Goal: Find specific page/section: Find specific page/section

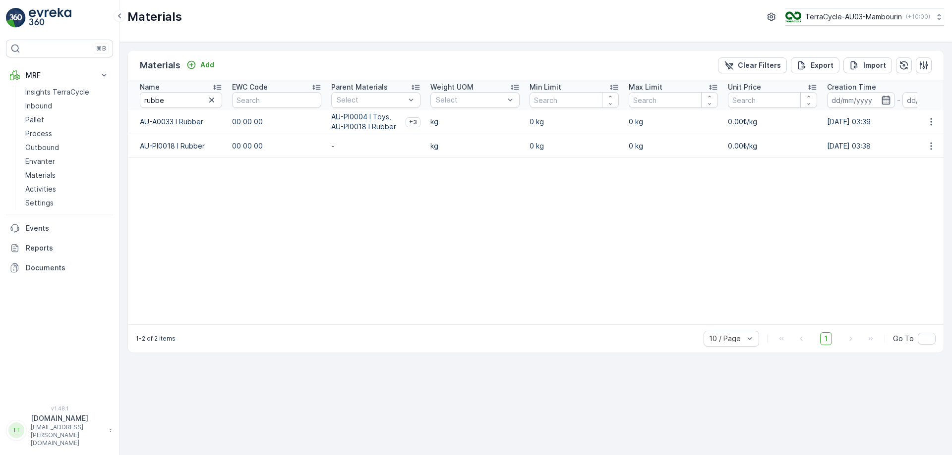
click at [823, 18] on p "TerraCycle-AU03-Mambourin" at bounding box center [853, 17] width 97 height 10
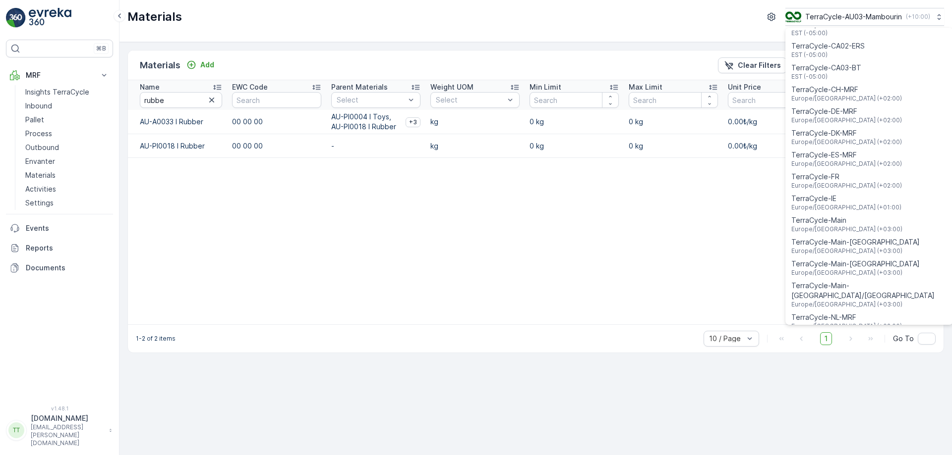
scroll to position [320, 0]
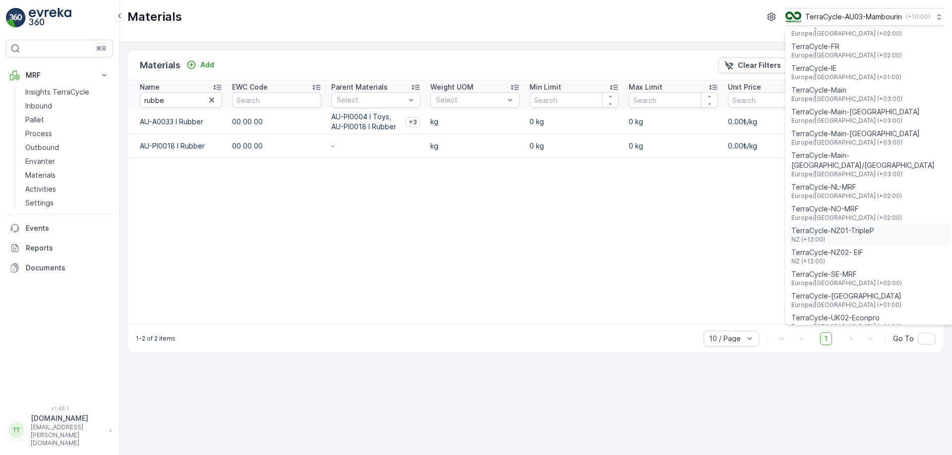
click at [834, 226] on span "TerraCycle-NZ01-TripleP" at bounding box center [832, 231] width 83 height 10
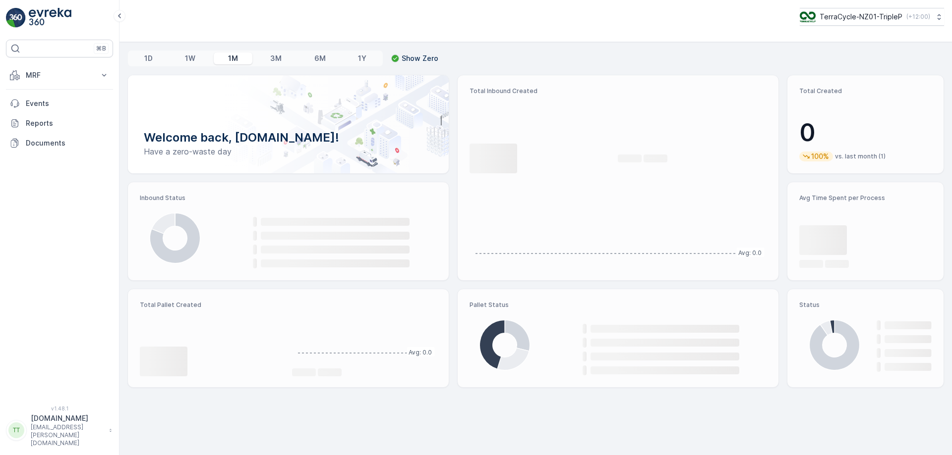
click at [86, 78] on p "MRF" at bounding box center [59, 75] width 67 height 10
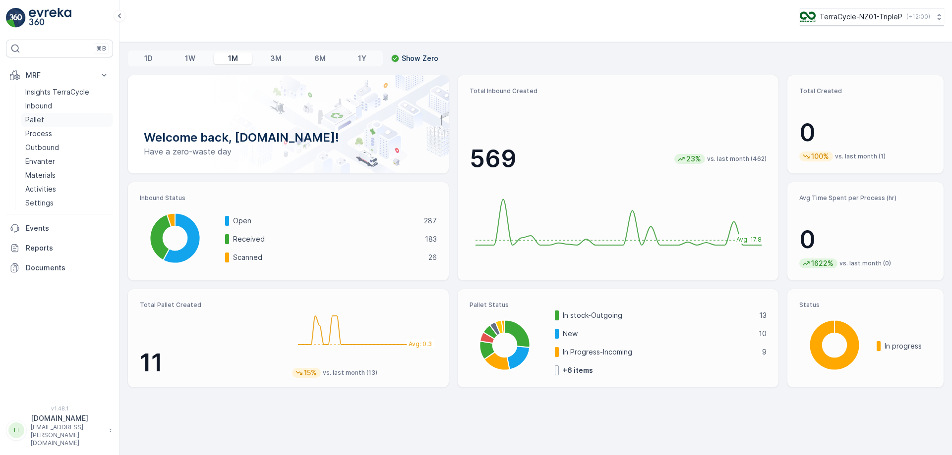
click at [52, 117] on link "Pallet" at bounding box center [67, 120] width 92 height 14
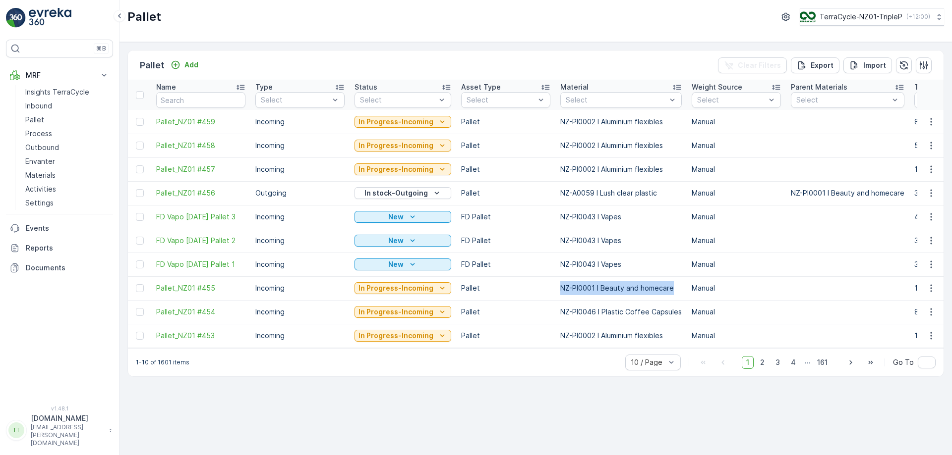
drag, startPoint x: 554, startPoint y: 287, endPoint x: 671, endPoint y: 285, distance: 116.5
click at [671, 285] on td "NZ-PI0001 I Beauty and homecare" at bounding box center [620, 289] width 131 height 24
copy td "NZ-PI0001 I Beauty and homecare"
click at [602, 97] on div at bounding box center [615, 100] width 103 height 8
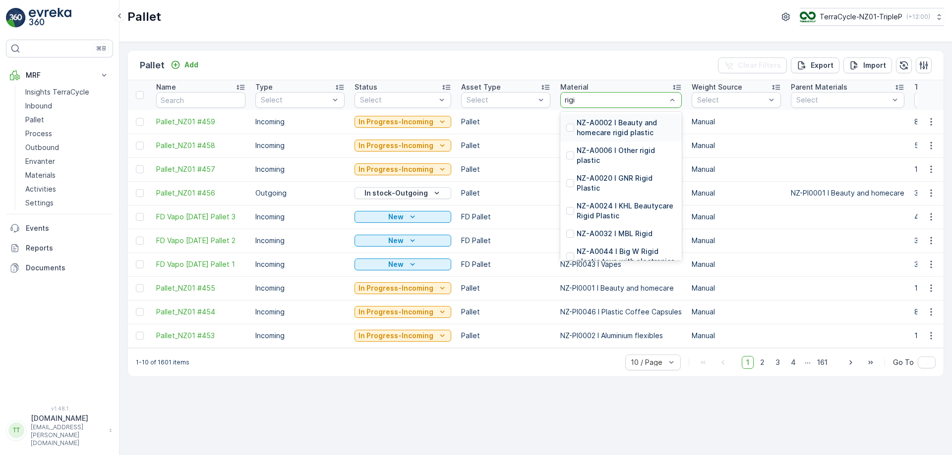
type input "rigid"
click at [602, 117] on div "NZ-A0002 I Beauty and homecare rigid plastic" at bounding box center [620, 128] width 121 height 28
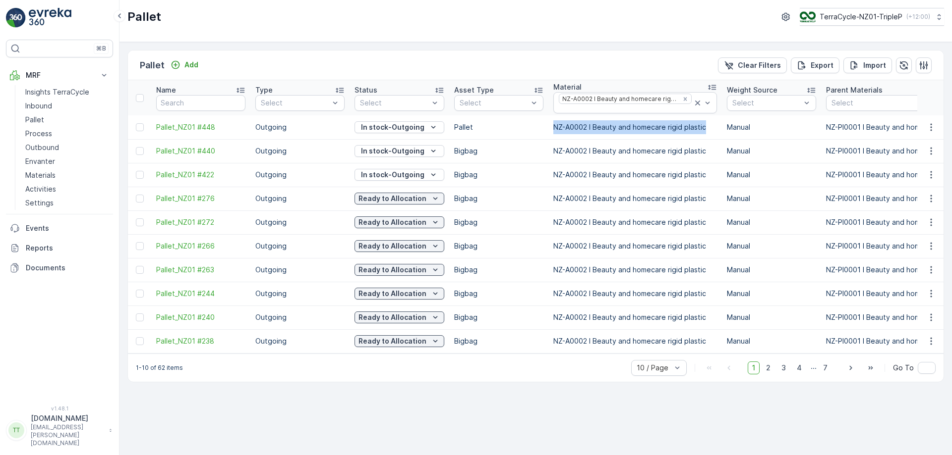
drag, startPoint x: 554, startPoint y: 130, endPoint x: 707, endPoint y: 128, distance: 153.6
click at [707, 128] on td "NZ-A0002 I Beauty and homecare rigid plastic" at bounding box center [634, 127] width 173 height 24
copy td "NZ-A0002 I Beauty and homecare rigid plastic"
click at [681, 97] on icon "Remove NZ-A0002 I Beauty and homecare rigid plastic" at bounding box center [684, 99] width 7 height 7
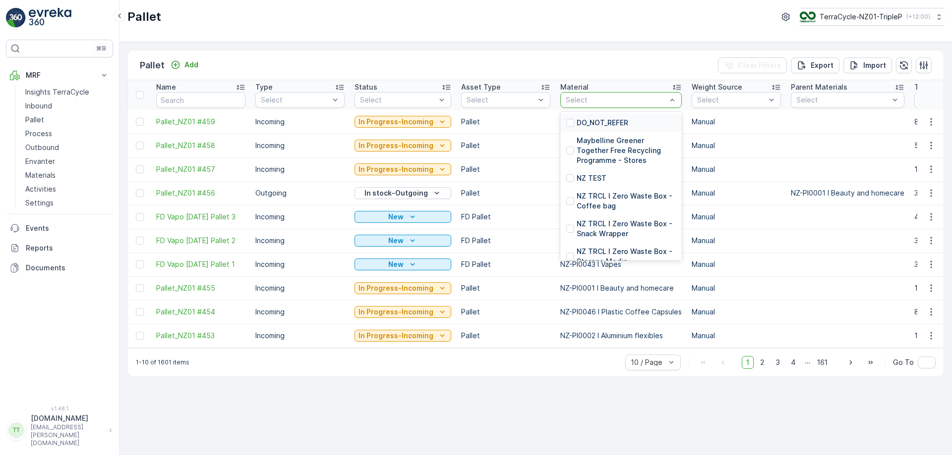
click at [611, 100] on div at bounding box center [615, 100] width 103 height 8
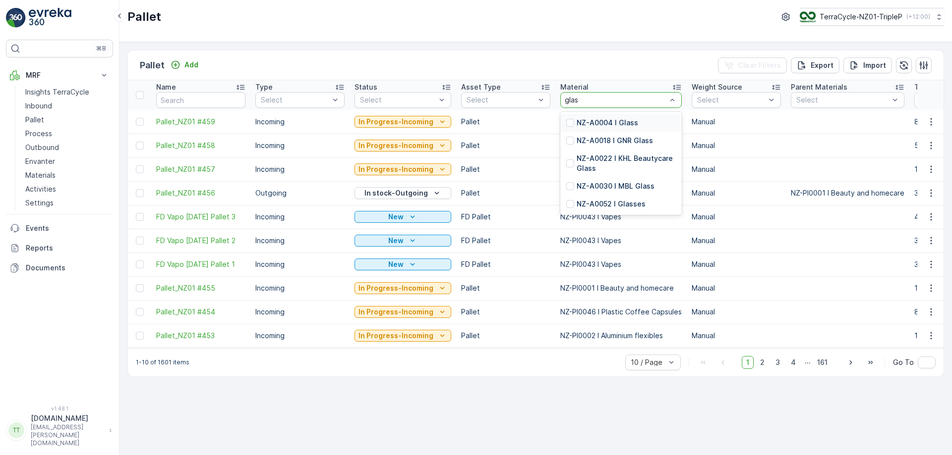
type input "glass"
click at [604, 121] on p "NZ-A0004 I Glass" at bounding box center [606, 123] width 61 height 10
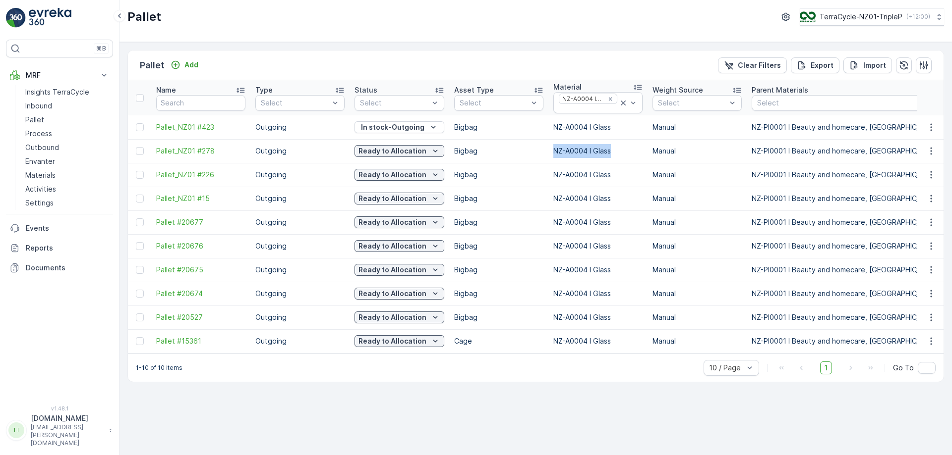
drag, startPoint x: 552, startPoint y: 149, endPoint x: 633, endPoint y: 156, distance: 81.5
click at [633, 156] on td "NZ-A0004 I Glass" at bounding box center [597, 151] width 99 height 24
copy td "NZ-A0004 I Glass"
click at [607, 99] on icon "Remove NZ-A0004 I Glass" at bounding box center [610, 99] width 7 height 7
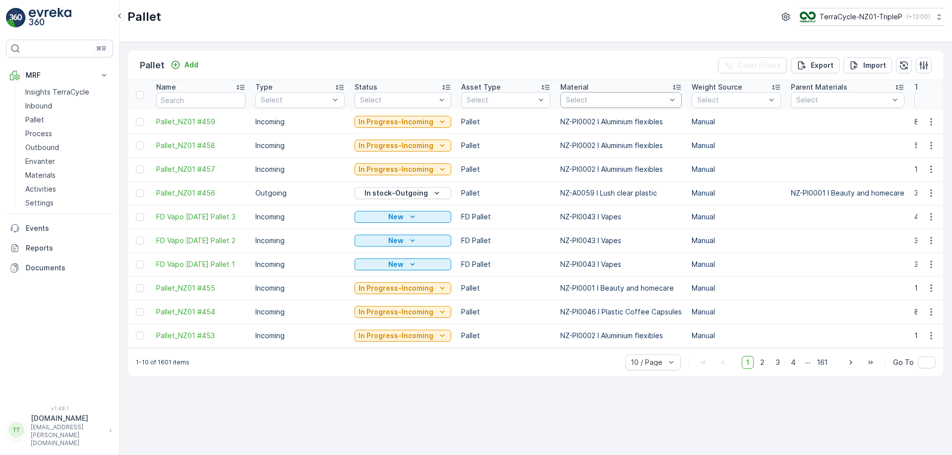
click at [580, 104] on div at bounding box center [615, 100] width 103 height 8
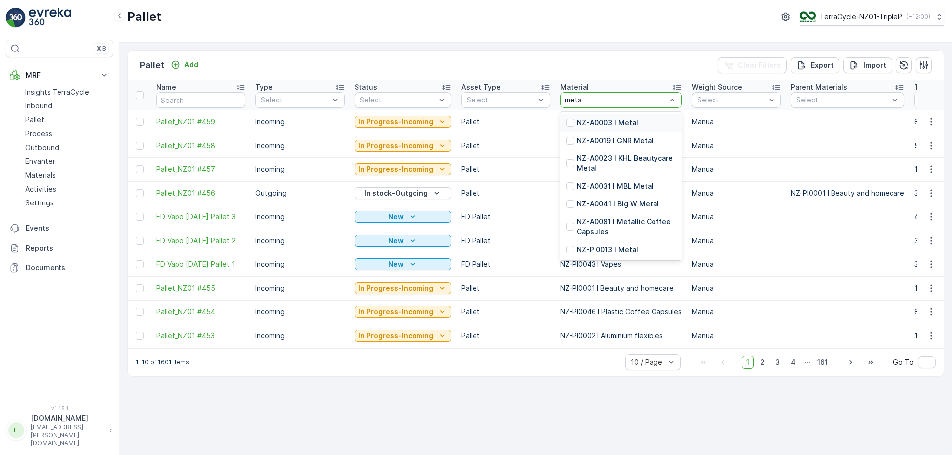
type input "metal"
click at [585, 117] on div "NZ-A0003 I Metal" at bounding box center [620, 123] width 121 height 18
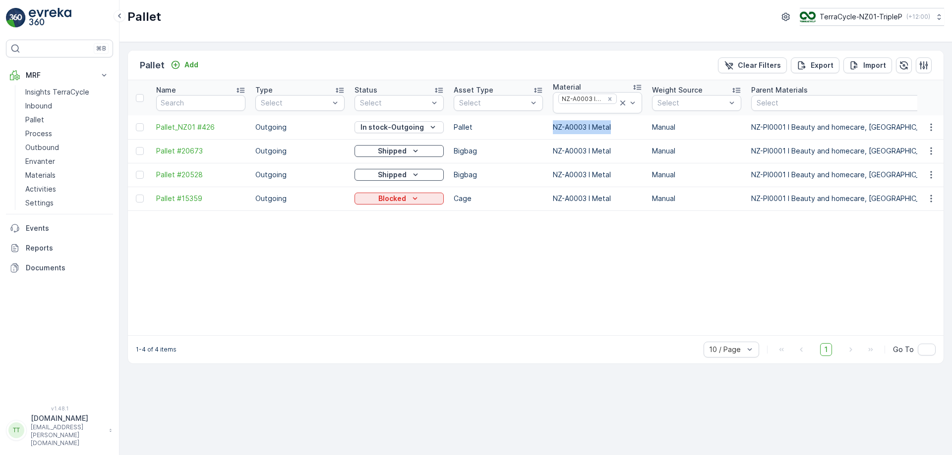
drag, startPoint x: 548, startPoint y: 125, endPoint x: 613, endPoint y: 125, distance: 65.4
click at [613, 125] on td "NZ-A0003 I Metal" at bounding box center [597, 127] width 99 height 24
copy td "NZ-A0003 I Metal"
click at [606, 98] on icon "Remove NZ-A0003 I Metal" at bounding box center [609, 99] width 7 height 7
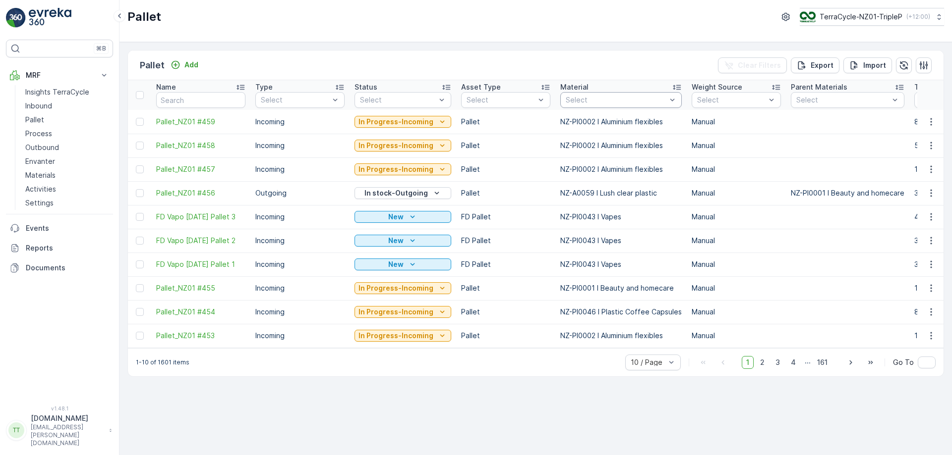
click at [576, 106] on div "Select" at bounding box center [620, 100] width 121 height 16
type input "wrong"
click at [576, 126] on p "NZ-A9996 I Wrong Material" at bounding box center [623, 123] width 94 height 10
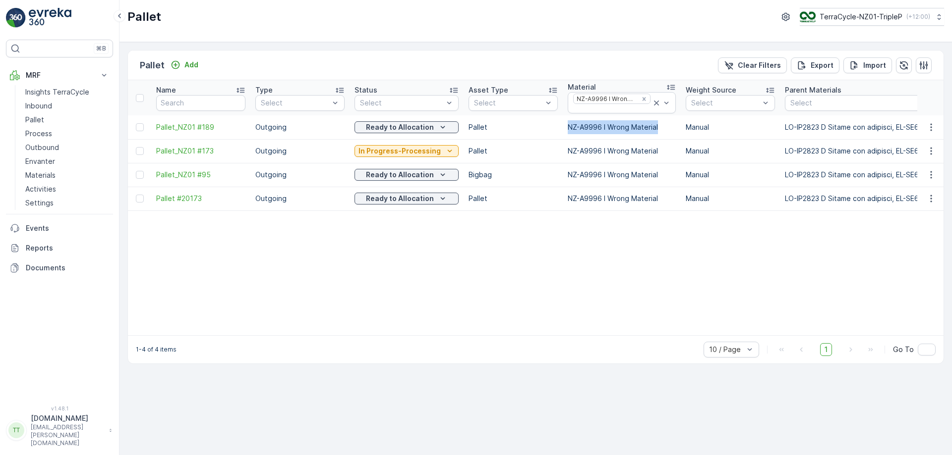
drag, startPoint x: 562, startPoint y: 122, endPoint x: 655, endPoint y: 125, distance: 93.2
click at [655, 125] on td "NZ-A9996 I Wrong Material" at bounding box center [622, 127] width 118 height 24
copy td "NZ-A9996 I Wrong Material"
click at [642, 101] on icon "Remove NZ-A9996 I Wrong Material" at bounding box center [643, 98] width 3 height 3
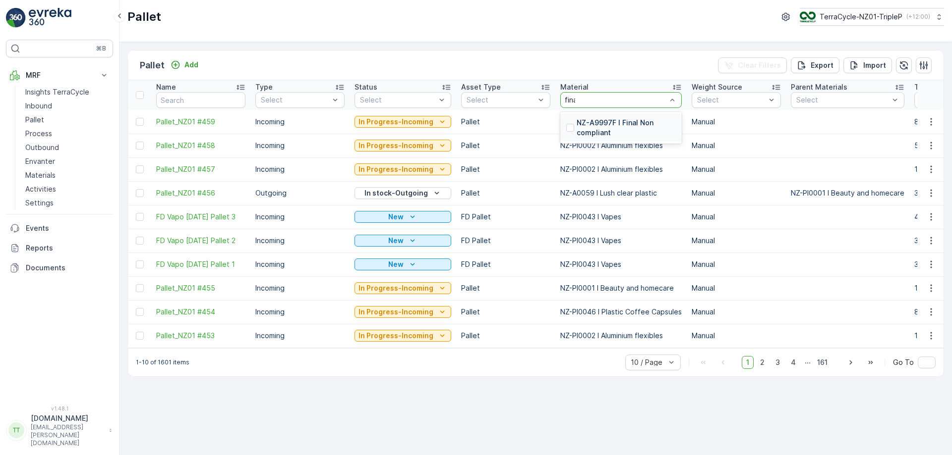
type input "final"
click at [592, 124] on p "NZ-A9997F I Final Non compliant" at bounding box center [625, 128] width 99 height 20
